Goal: Browse casually: Explore the website without a specific task or goal

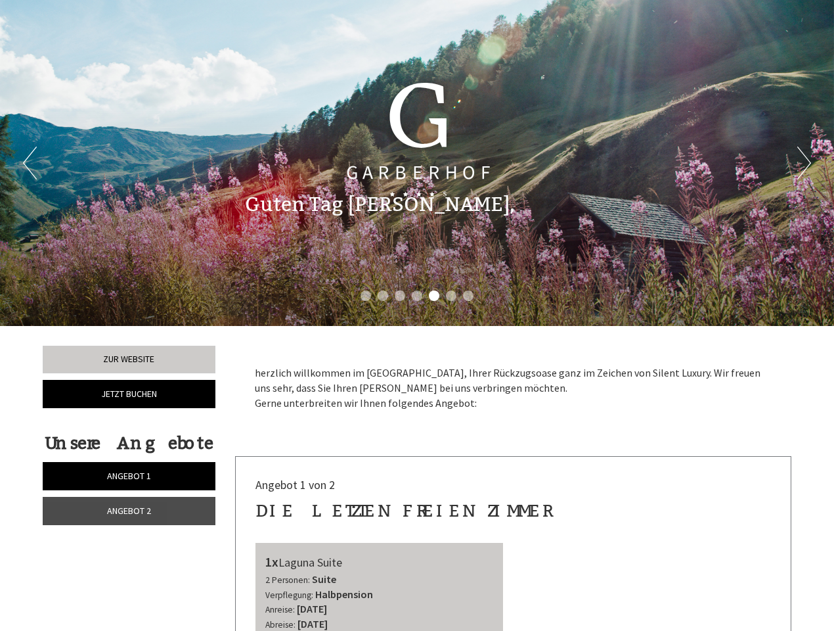
click at [417, 315] on div "Previous Next 1 2 3 4 5 6 7" at bounding box center [417, 163] width 834 height 326
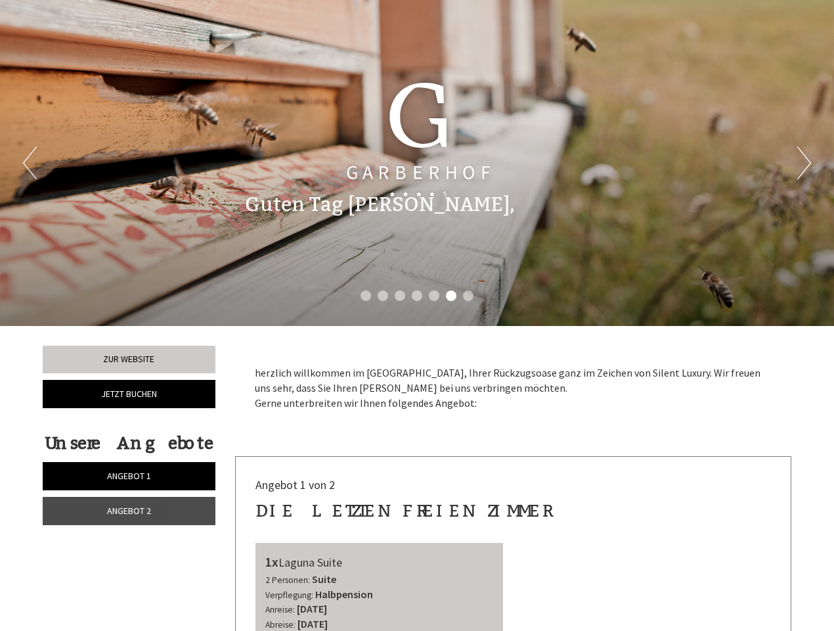
click at [30, 163] on button "Previous" at bounding box center [30, 162] width 14 height 33
click at [804, 163] on button "Next" at bounding box center [804, 162] width 14 height 33
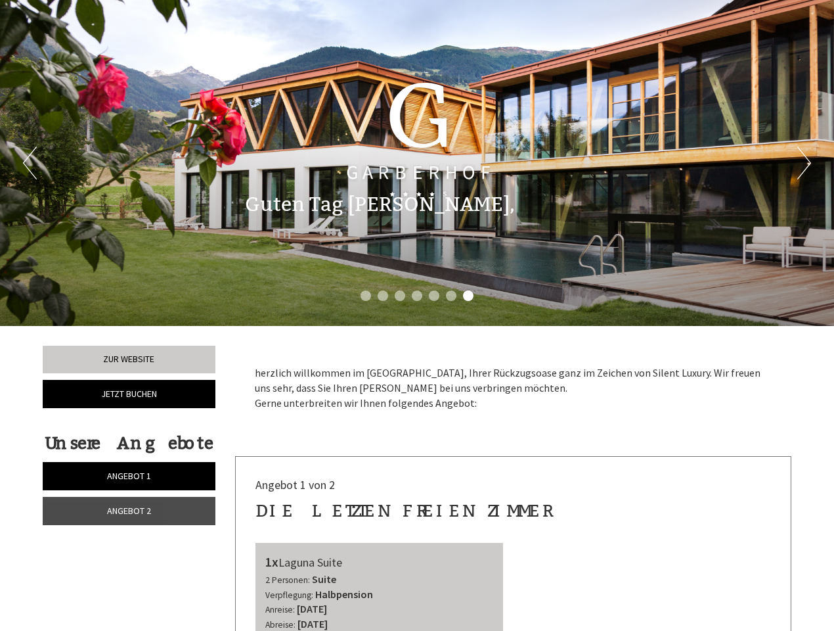
click at [366, 296] on li "1" at bounding box center [366, 295] width 11 height 11
click at [383, 296] on li "2" at bounding box center [383, 295] width 11 height 11
click at [400, 296] on li "3" at bounding box center [400, 295] width 11 height 11
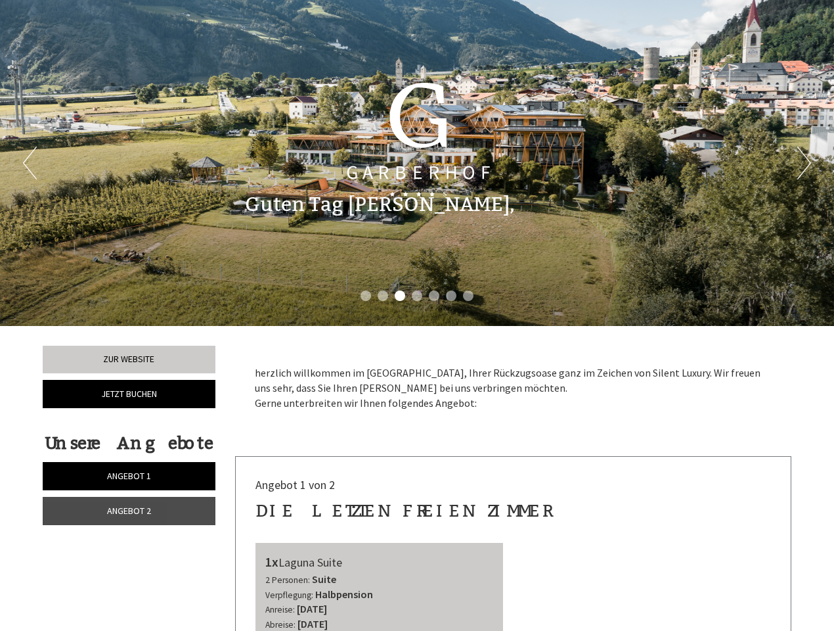
click at [417, 296] on li "4" at bounding box center [417, 295] width 11 height 11
click at [434, 296] on li "5" at bounding box center [434, 295] width 11 height 11
click at [451, 296] on li "6" at bounding box center [451, 295] width 11 height 11
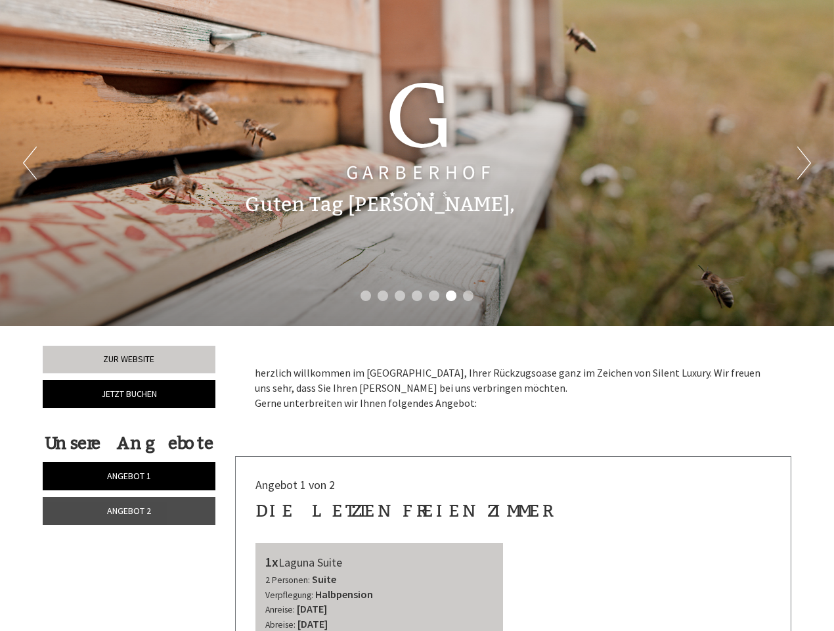
click at [468, 296] on li "7" at bounding box center [468, 295] width 11 height 11
